Goal: Information Seeking & Learning: Check status

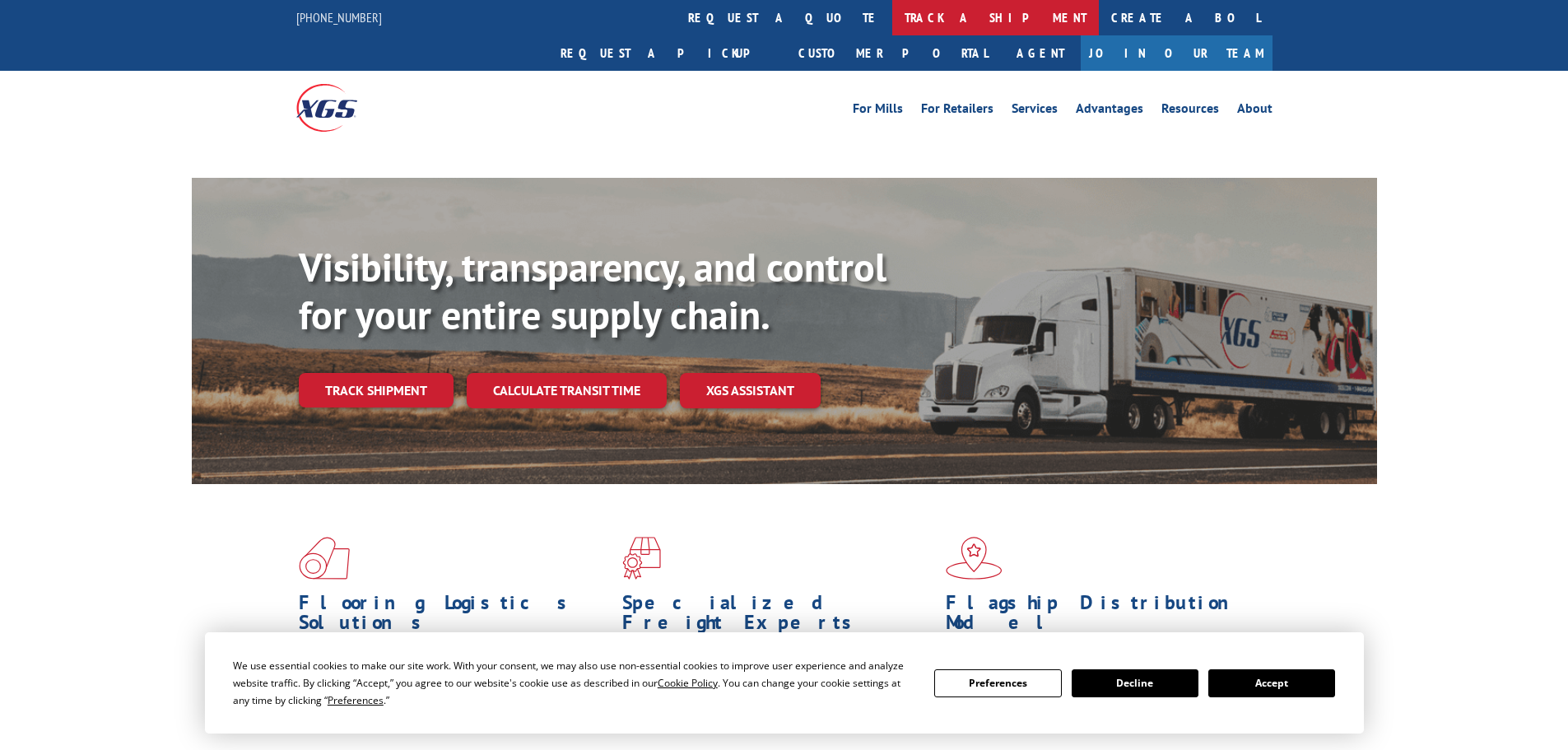
drag, startPoint x: 701, startPoint y: 6, endPoint x: 705, endPoint y: 16, distance: 10.8
click at [892, 6] on link "track a shipment" at bounding box center [996, 18] width 207 height 35
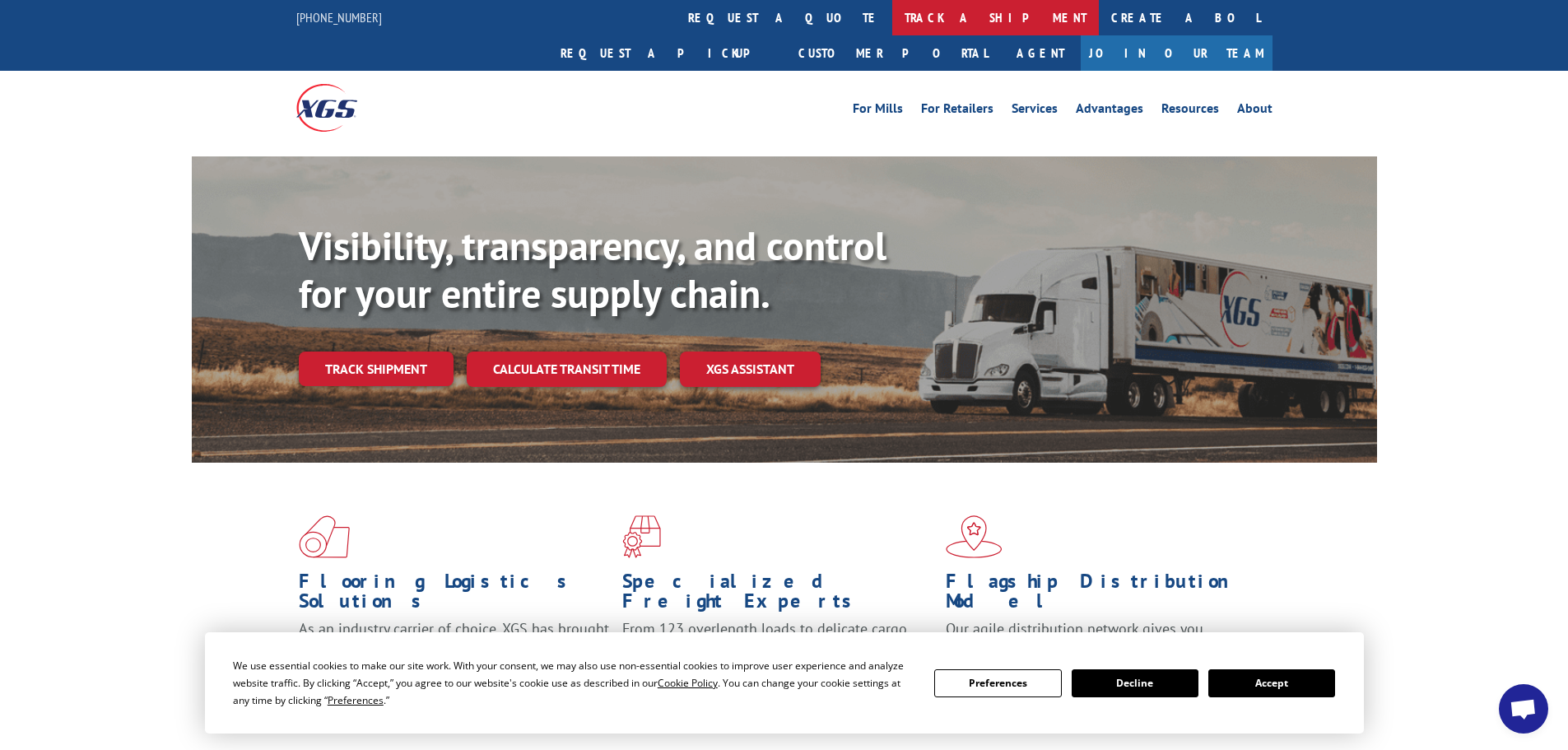
click at [892, 16] on link "track a shipment" at bounding box center [996, 18] width 207 height 35
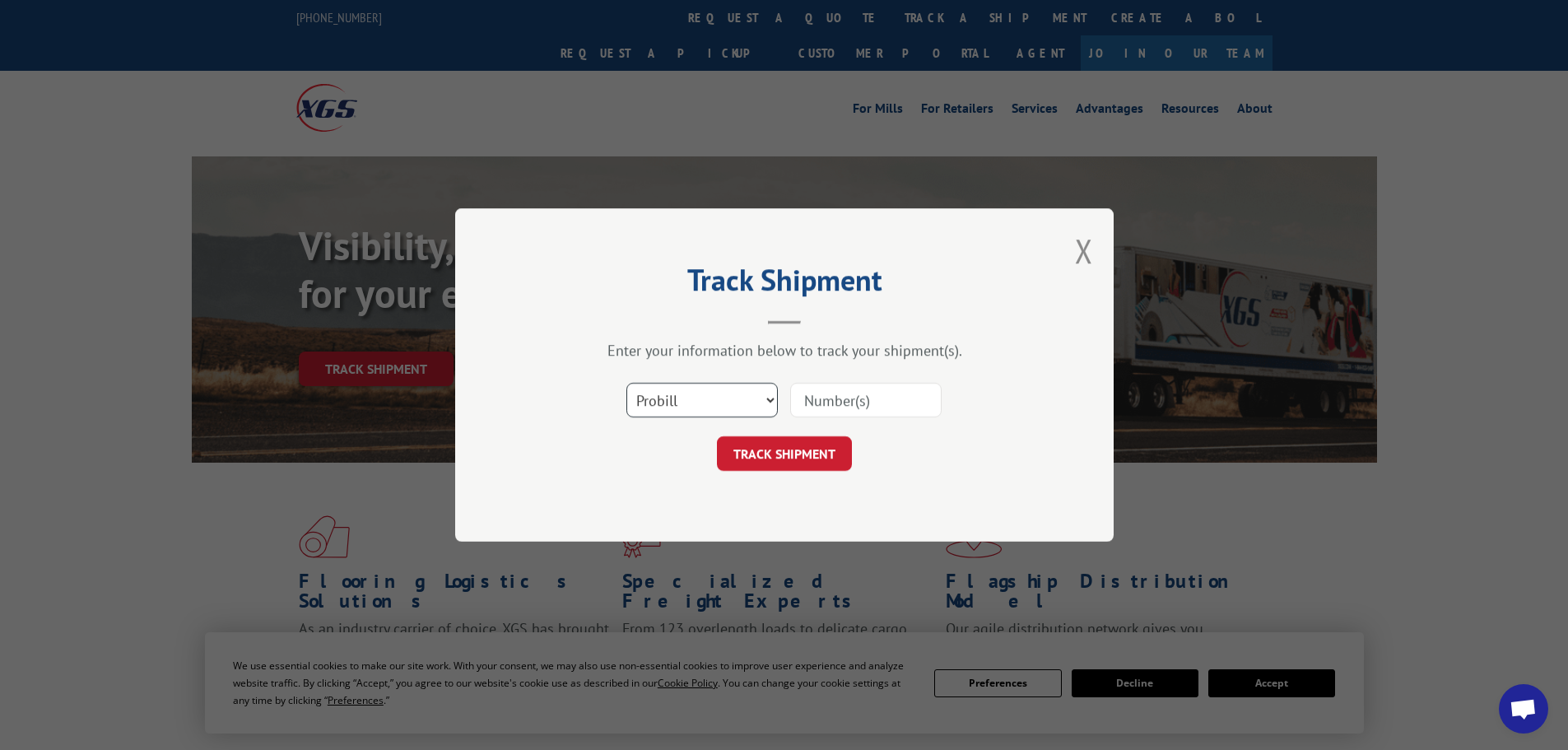
click at [680, 410] on select "Select category... Probill BOL PO" at bounding box center [701, 399] width 151 height 34
select select "bol"
click at [626, 383] on select "Select category... Probill BOL PO" at bounding box center [701, 399] width 151 height 34
click at [829, 400] on input at bounding box center [865, 399] width 151 height 34
paste input "6017065"
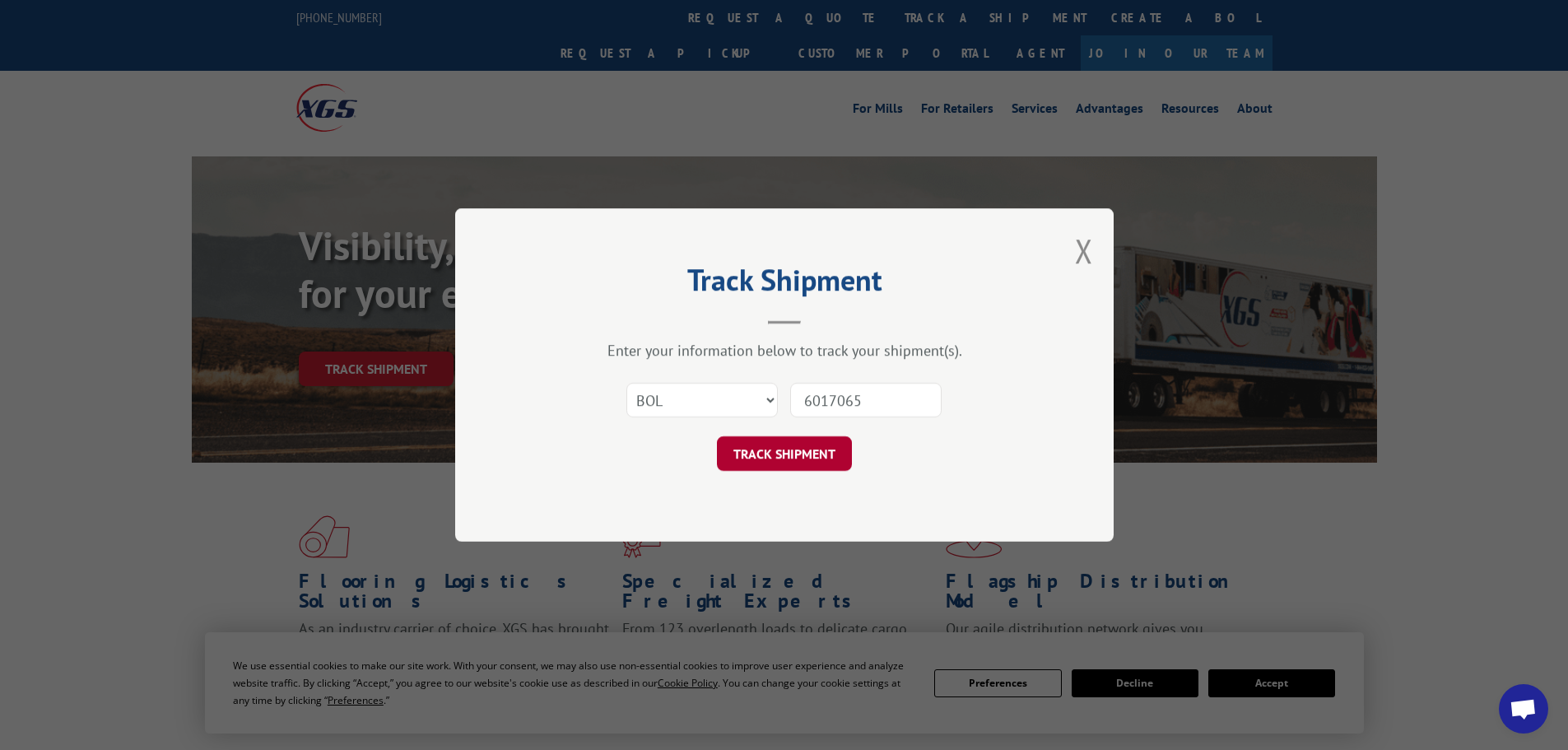
type input "6017065"
click at [775, 452] on button "TRACK SHIPMENT" at bounding box center [784, 453] width 135 height 34
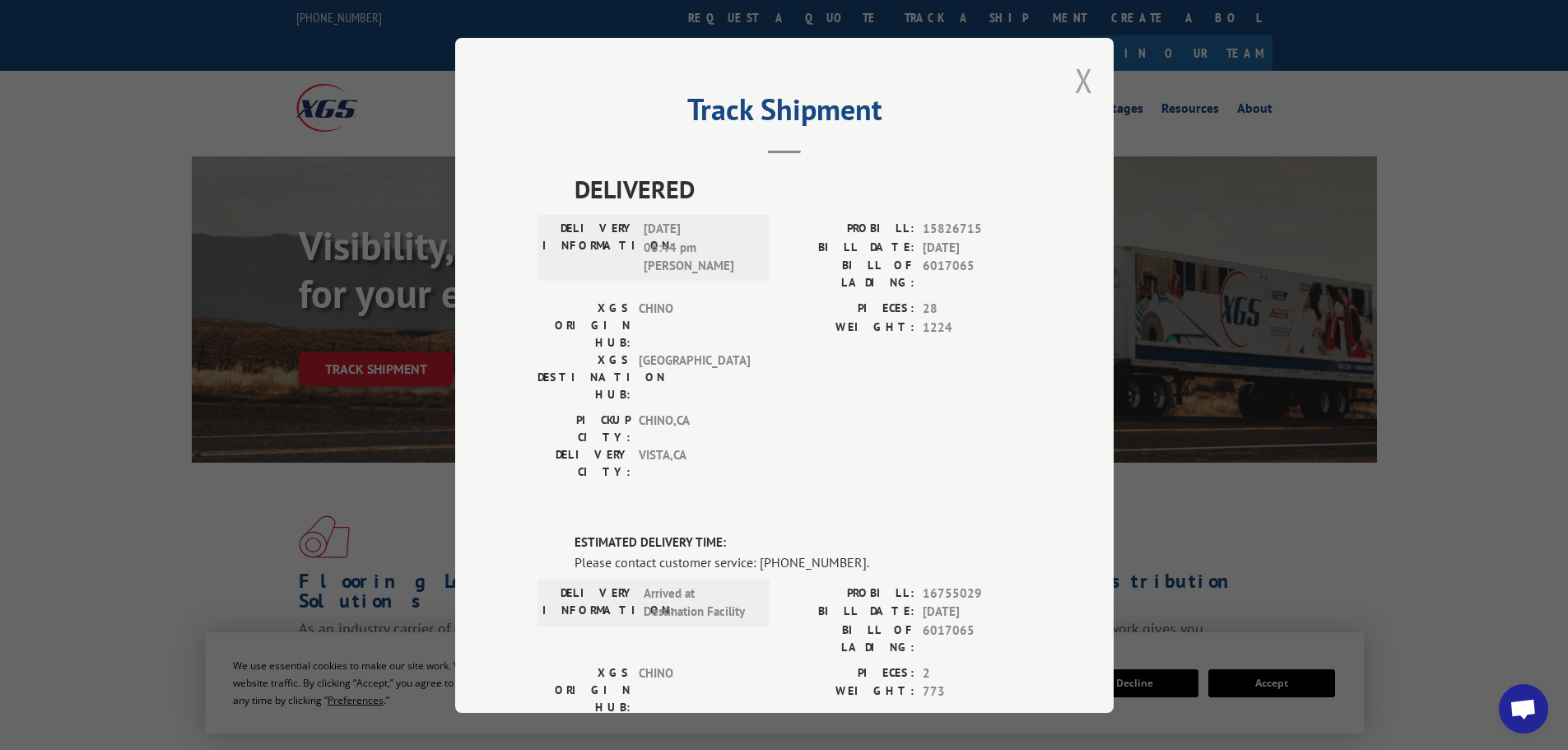
click at [1075, 78] on button "Close modal" at bounding box center [1084, 80] width 19 height 44
